Goal: Information Seeking & Learning: Find specific fact

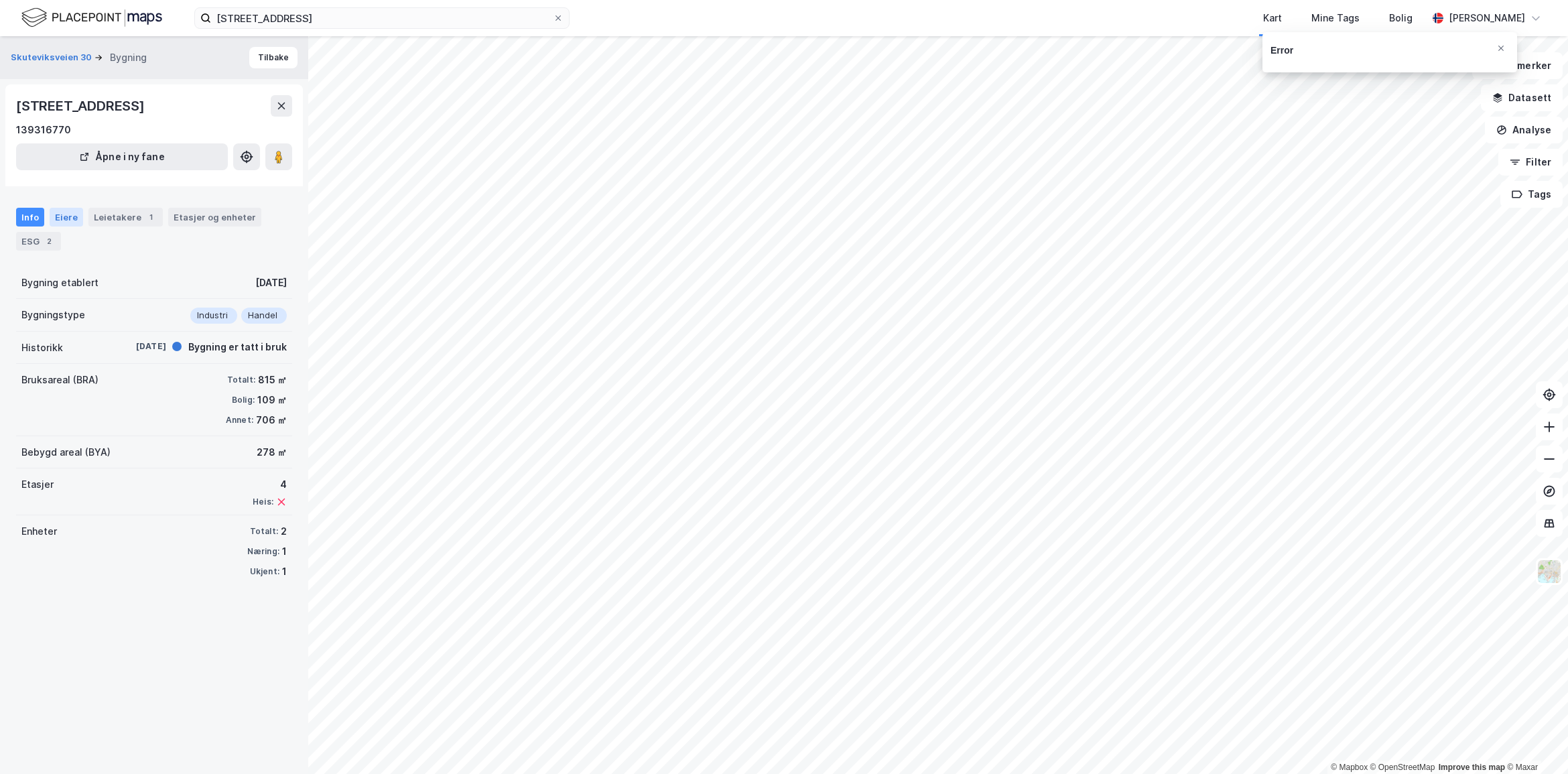
click at [59, 215] on div "Eiere" at bounding box center [66, 216] width 33 height 19
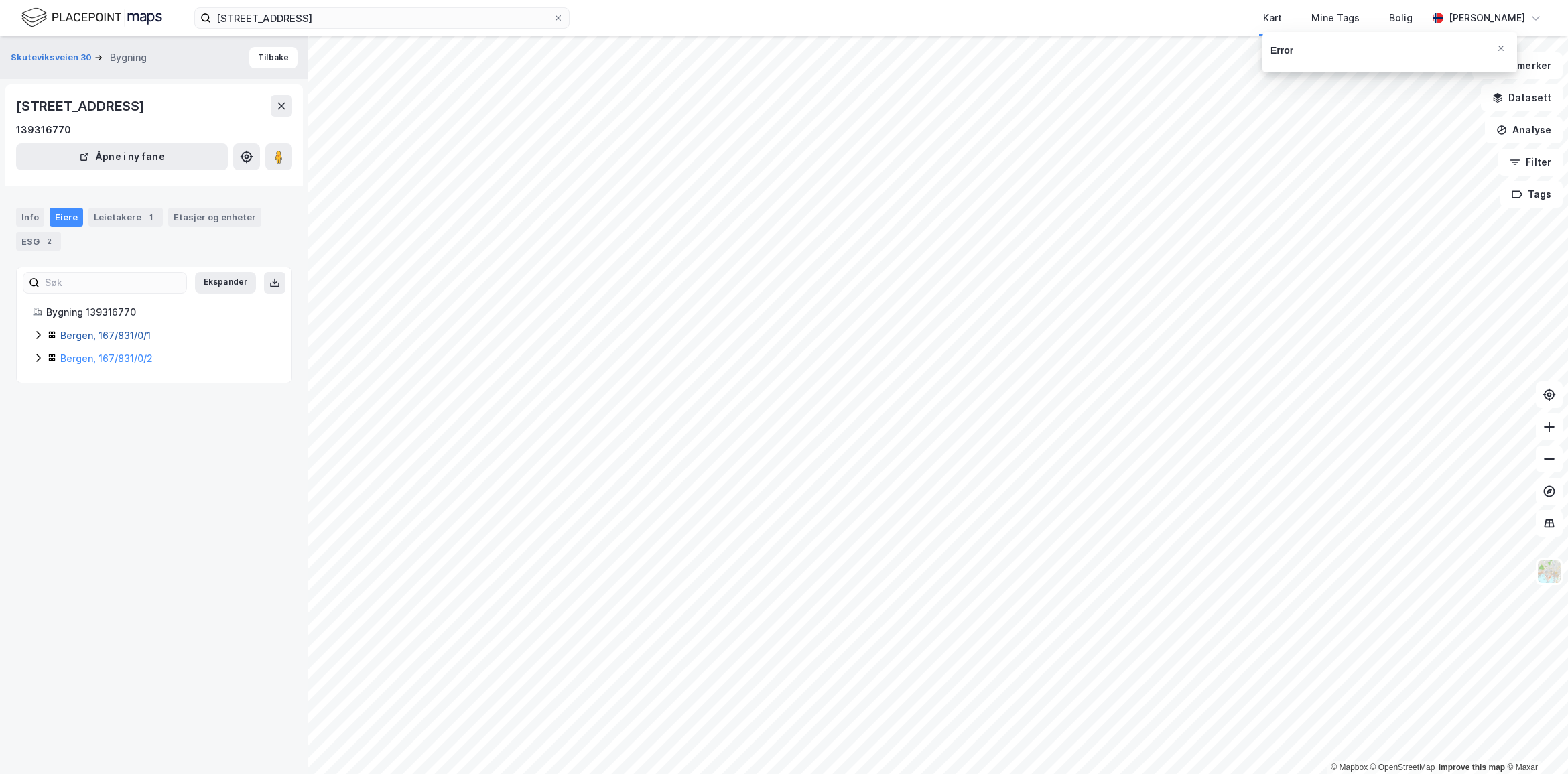
click at [98, 335] on link "Bergen, 167/831/0/1" at bounding box center [105, 335] width 90 height 11
click at [135, 355] on link "Bergen, 167/831/0/2" at bounding box center [107, 358] width 93 height 11
